Goal: Information Seeking & Learning: Check status

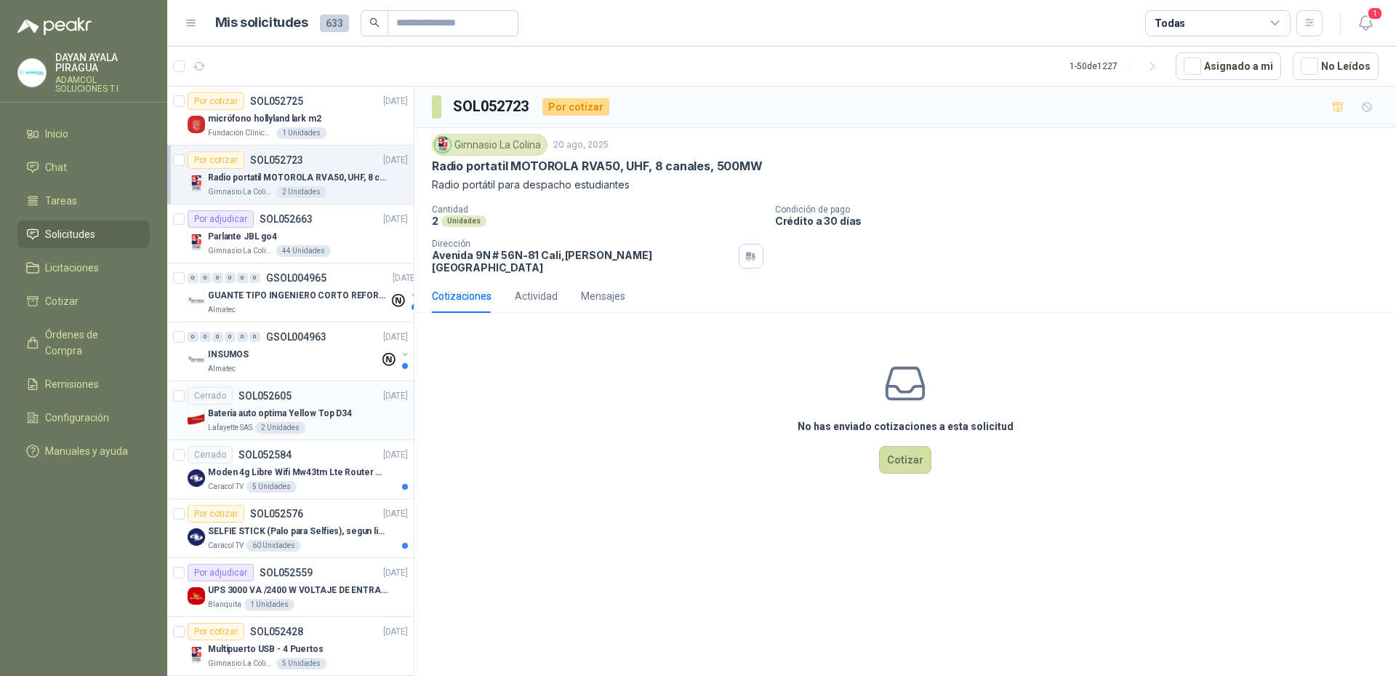
click at [360, 404] on div "Batería auto optima Yellow Top D34" at bounding box center [308, 412] width 200 height 17
click at [353, 424] on div "Lafayette SAS 2 Unidades" at bounding box center [308, 428] width 200 height 12
click at [359, 423] on div "Lafayette SAS 2 Unidades" at bounding box center [308, 428] width 200 height 12
click at [362, 420] on div "Batería auto optima Yellow Top D34" at bounding box center [308, 412] width 200 height 17
click at [292, 341] on p "GSOL004963" at bounding box center [296, 337] width 60 height 10
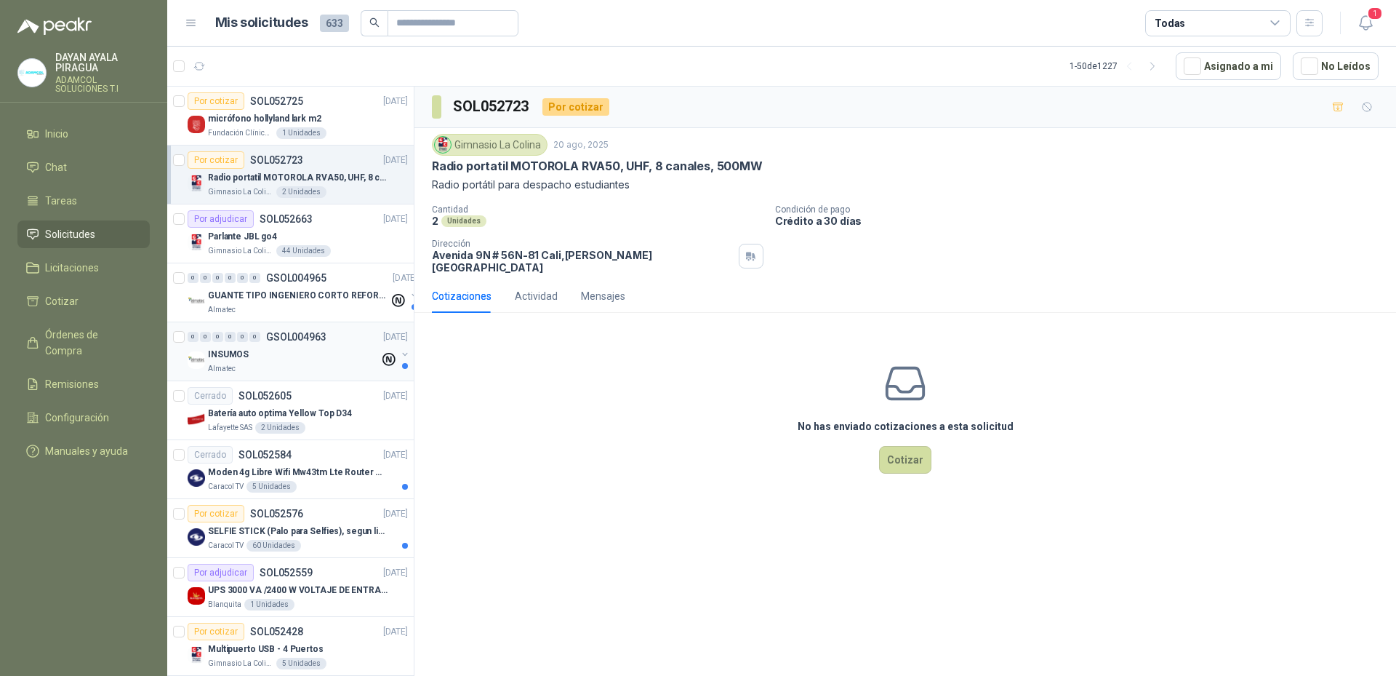
click at [316, 353] on div "INSUMOS" at bounding box center [294, 353] width 172 height 17
click at [281, 233] on div "Parlante JBL go4" at bounding box center [308, 236] width 200 height 17
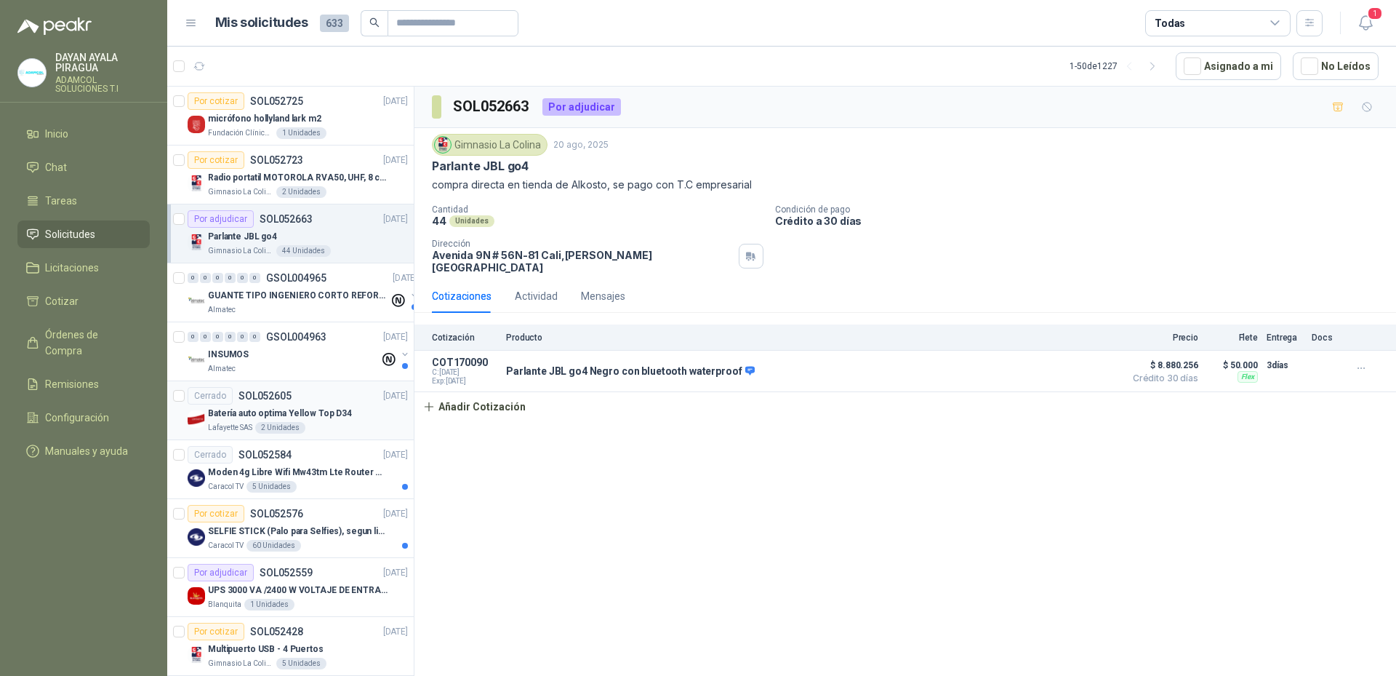
click at [356, 405] on div "Batería auto optima Yellow Top D34" at bounding box center [308, 412] width 200 height 17
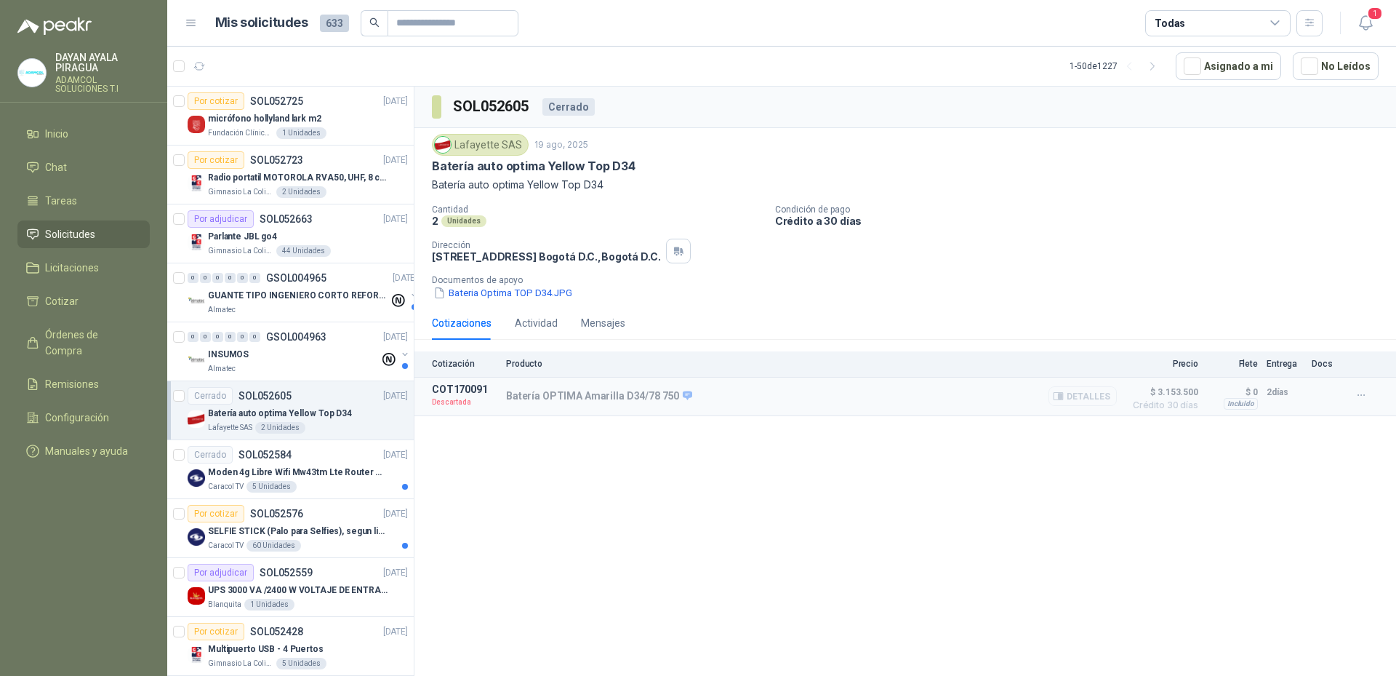
click at [1089, 401] on button "Detalles" at bounding box center [1083, 396] width 68 height 20
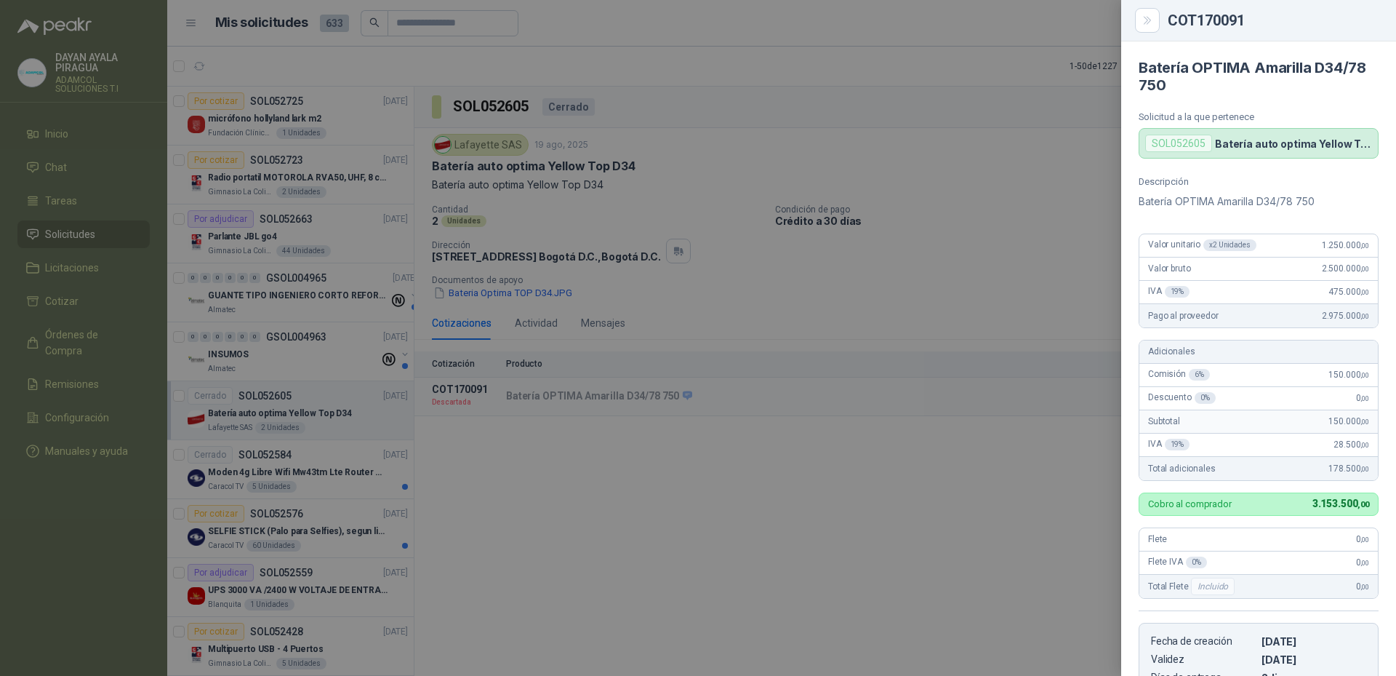
click at [790, 499] on div at bounding box center [698, 338] width 1396 height 676
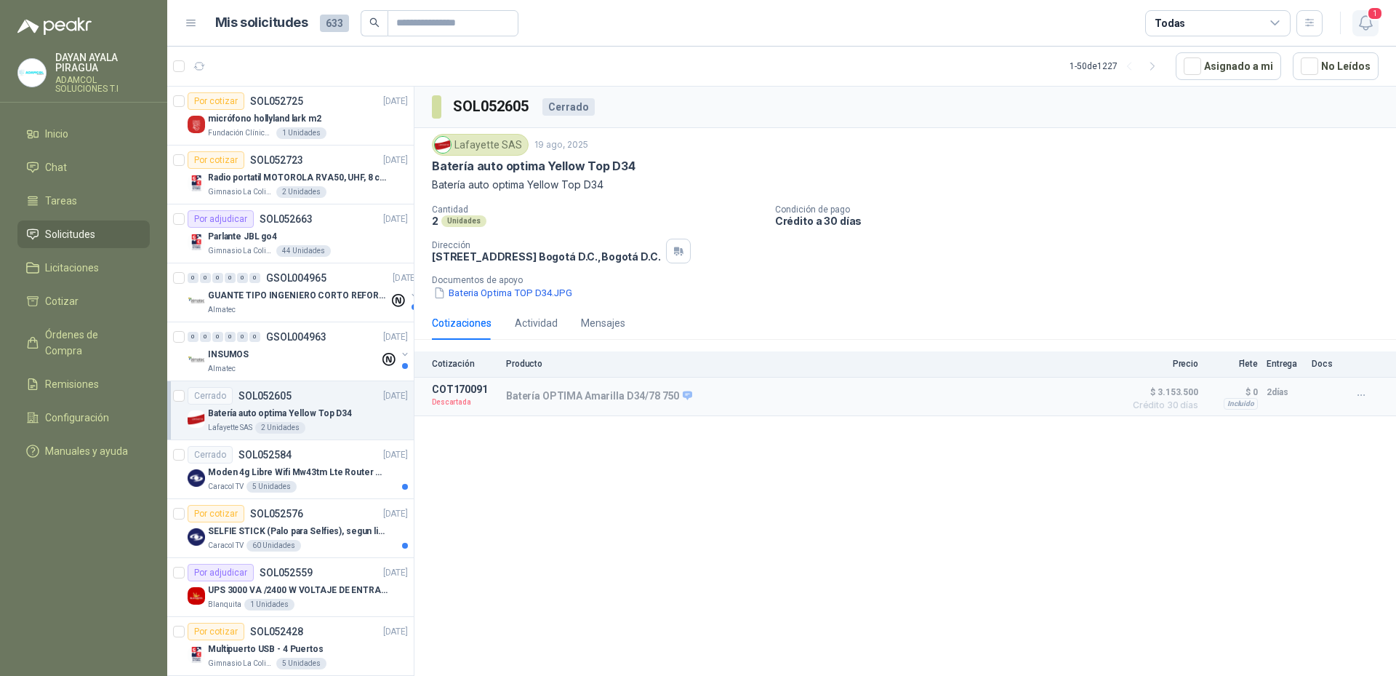
click at [1372, 25] on icon "button" at bounding box center [1365, 23] width 12 height 14
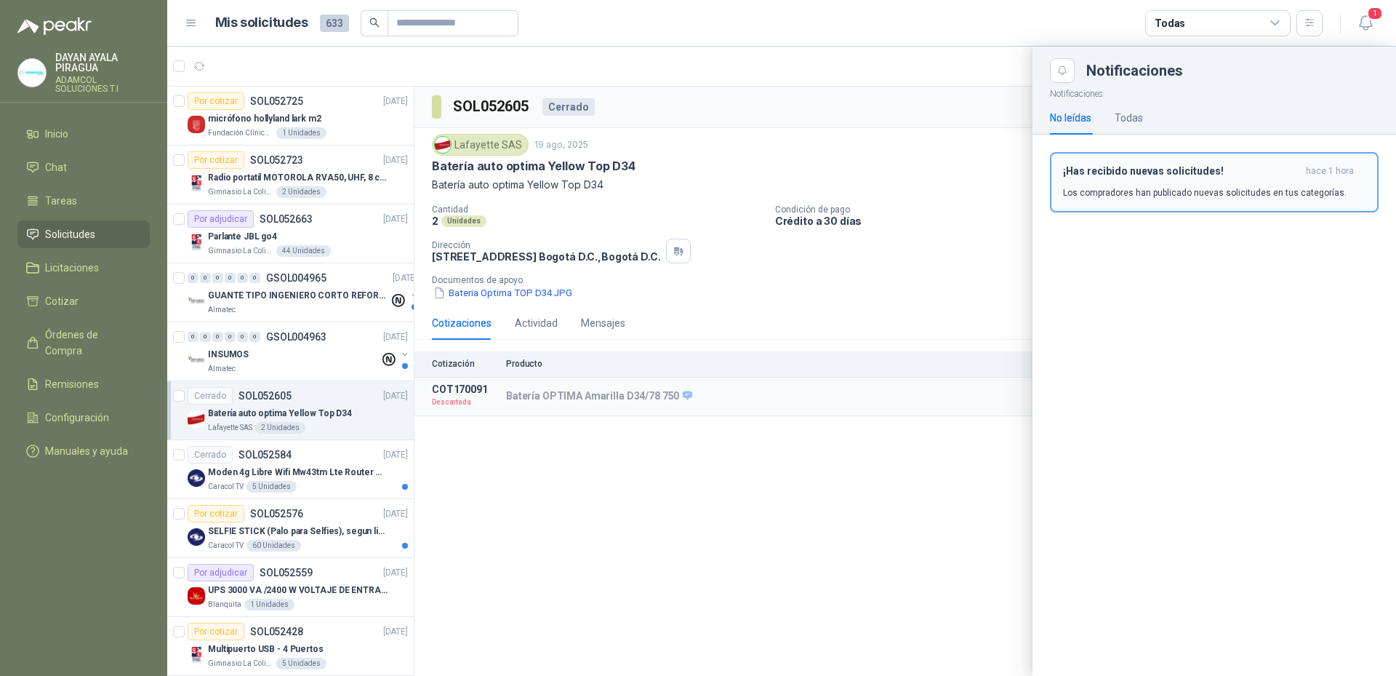
click at [1178, 182] on div "¡Has recibido nuevas solicitudes! hace 1 hora Los compradores han publicado nue…" at bounding box center [1214, 182] width 303 height 34
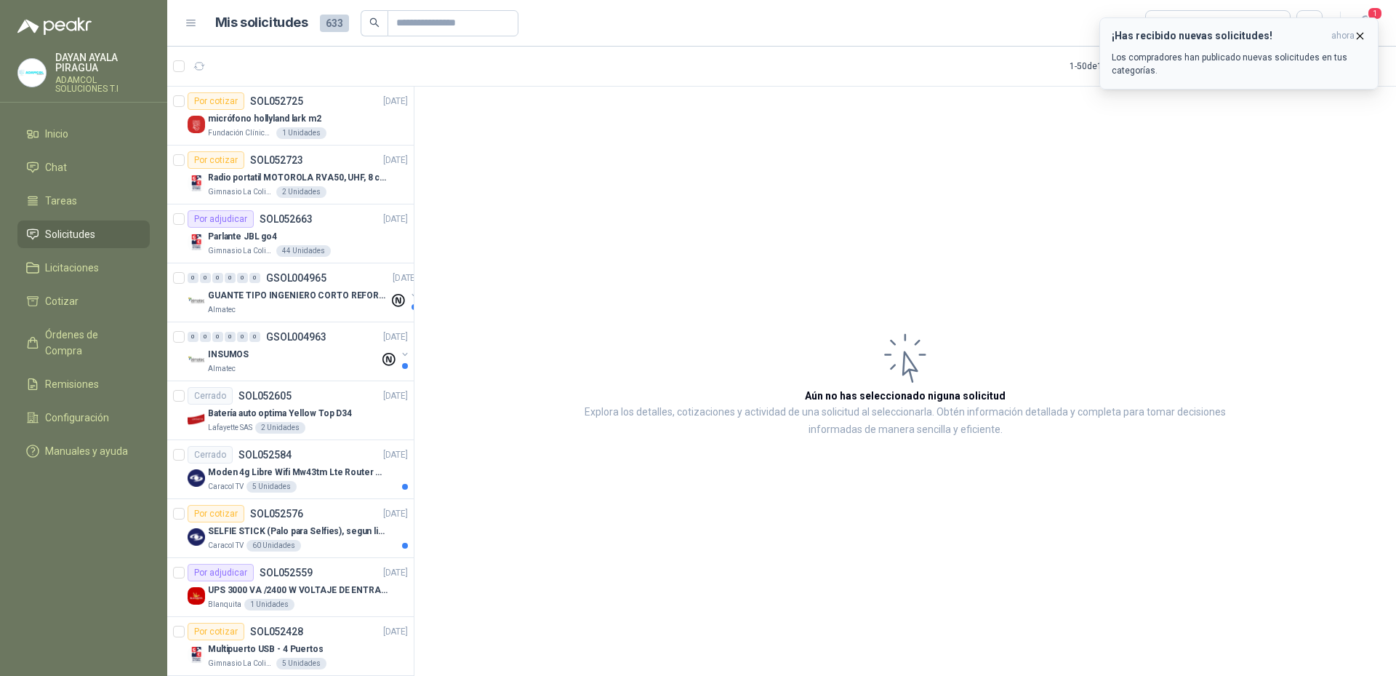
click at [1242, 50] on div "¡Has recibido nuevas solicitudes! ahora Los compradores han publicado nuevas so…" at bounding box center [1239, 53] width 255 height 47
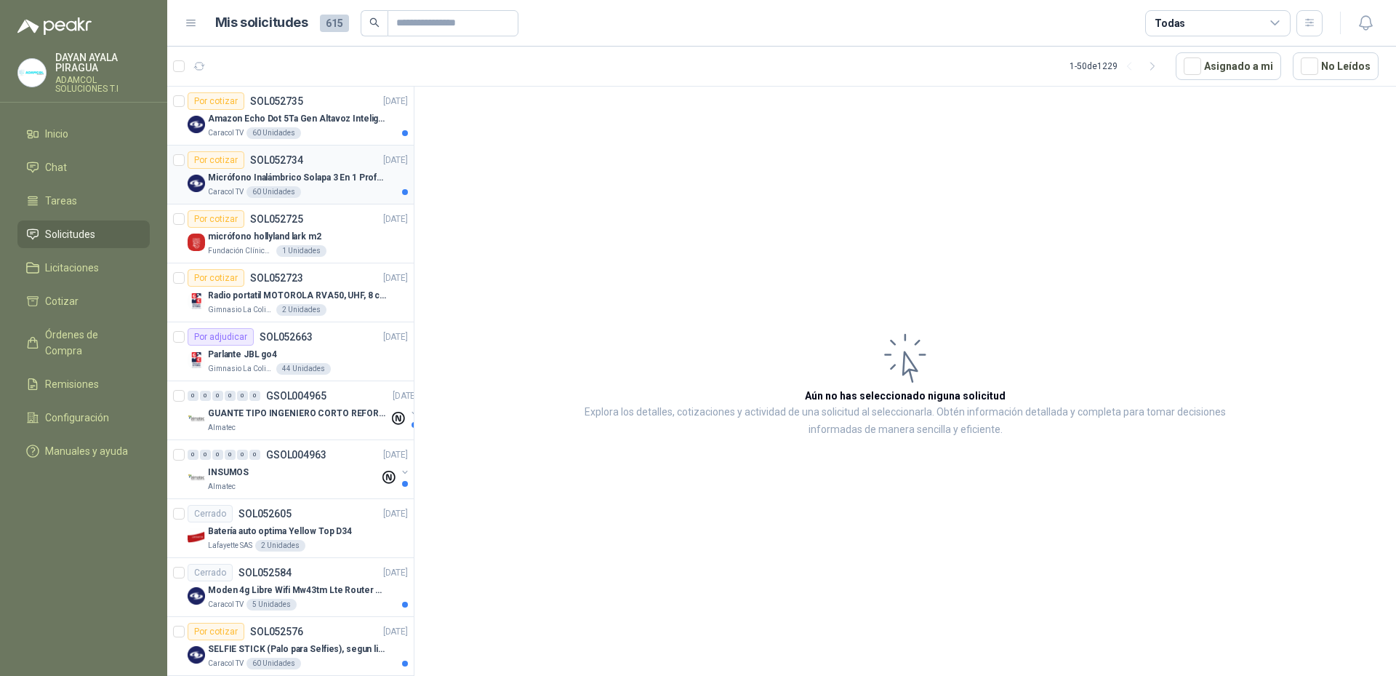
click at [335, 184] on p "Micrófono Inalámbrico Solapa 3 En 1 Profesional F11-2 X2" at bounding box center [298, 178] width 181 height 14
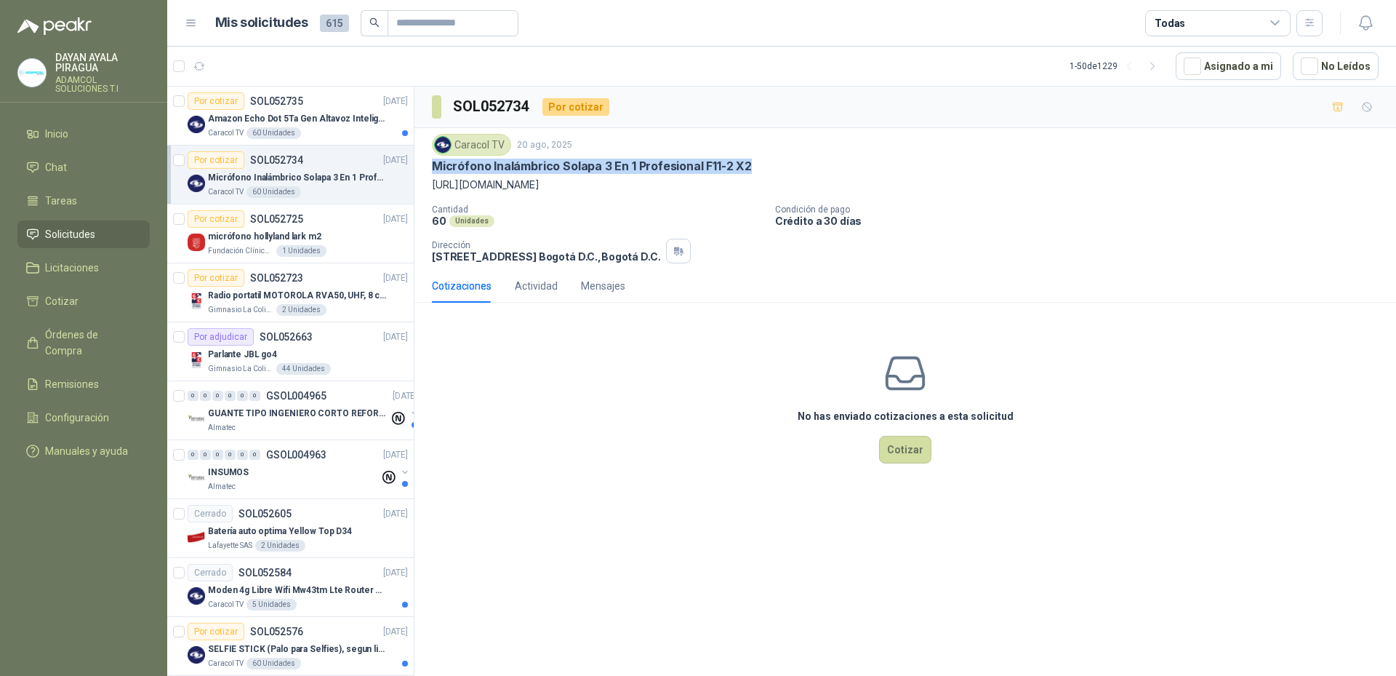
drag, startPoint x: 692, startPoint y: 169, endPoint x: 430, endPoint y: 172, distance: 262.6
click at [430, 172] on div "Caracol TV 20 ago, 2025 Micrófono Inalámbrico Solapa 3 En 1 Profesional F11-2 X…" at bounding box center [906, 198] width 982 height 141
click at [676, 195] on div "Caracol TV 20 ago, 2025 Micrófono Inalámbrico Solapa 3 En 1 Profesional F11-2 X…" at bounding box center [905, 198] width 947 height 129
click at [312, 98] on div "Por cotizar SOL052735 20/08/25" at bounding box center [298, 100] width 220 height 17
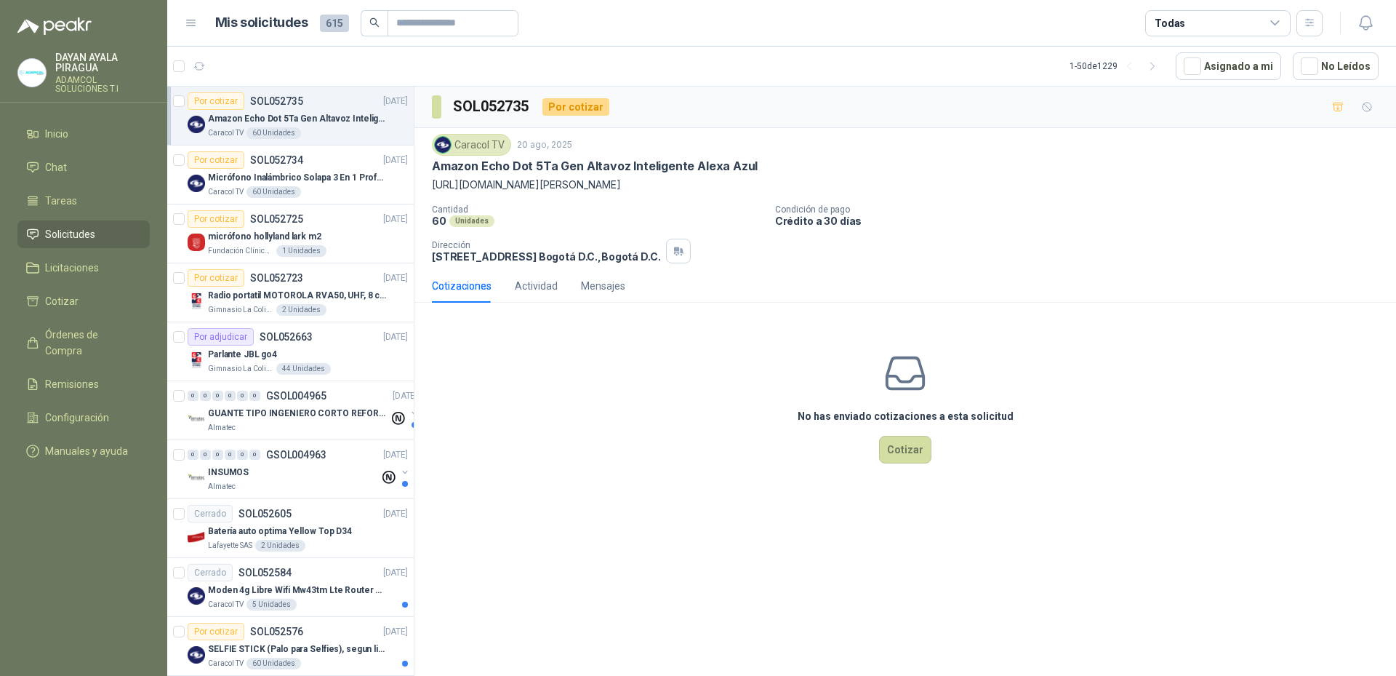
click at [741, 551] on div "SOL052735 Por cotizar Caracol TV 20 ago, 2025 Amazon Echo Dot 5Ta Gen Altavoz I…" at bounding box center [906, 384] width 982 height 594
